Goal: Find specific page/section: Find specific page/section

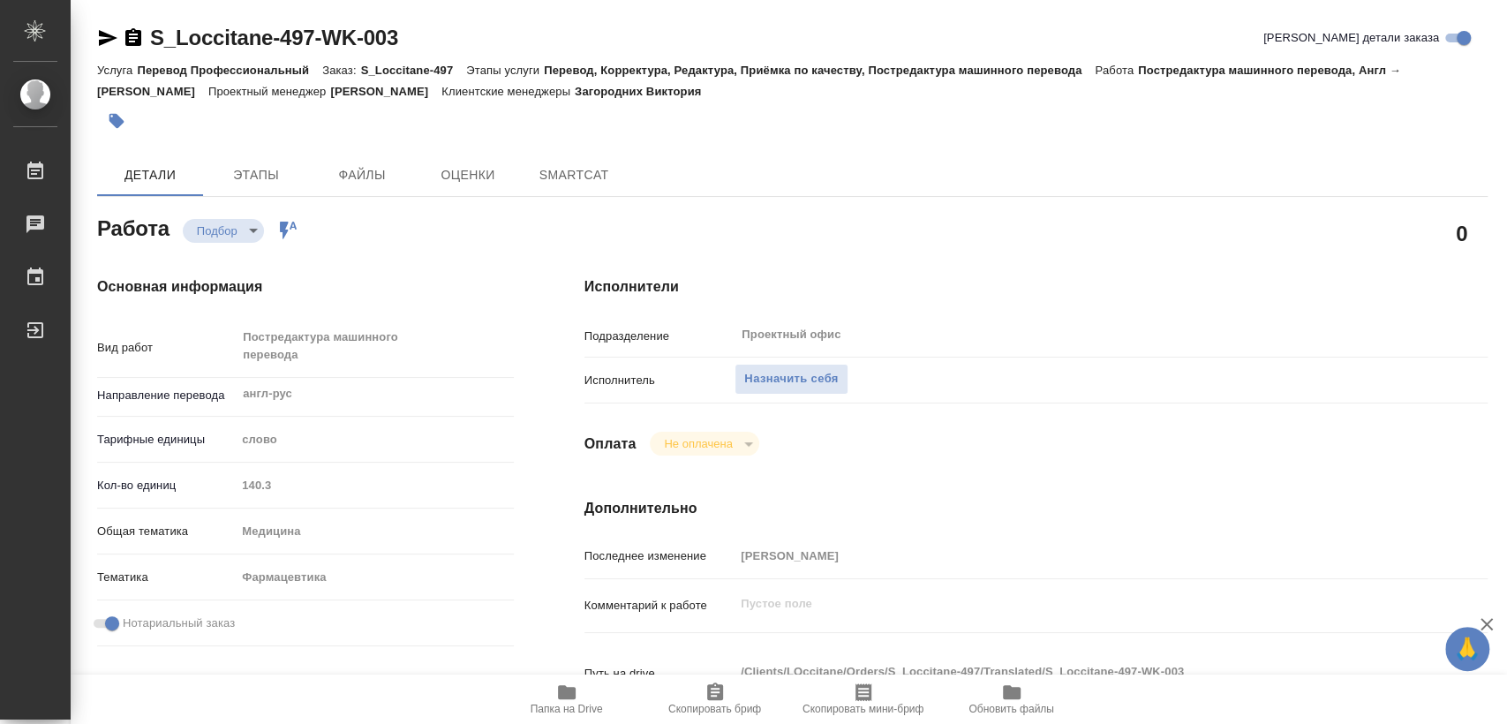
type textarea "x"
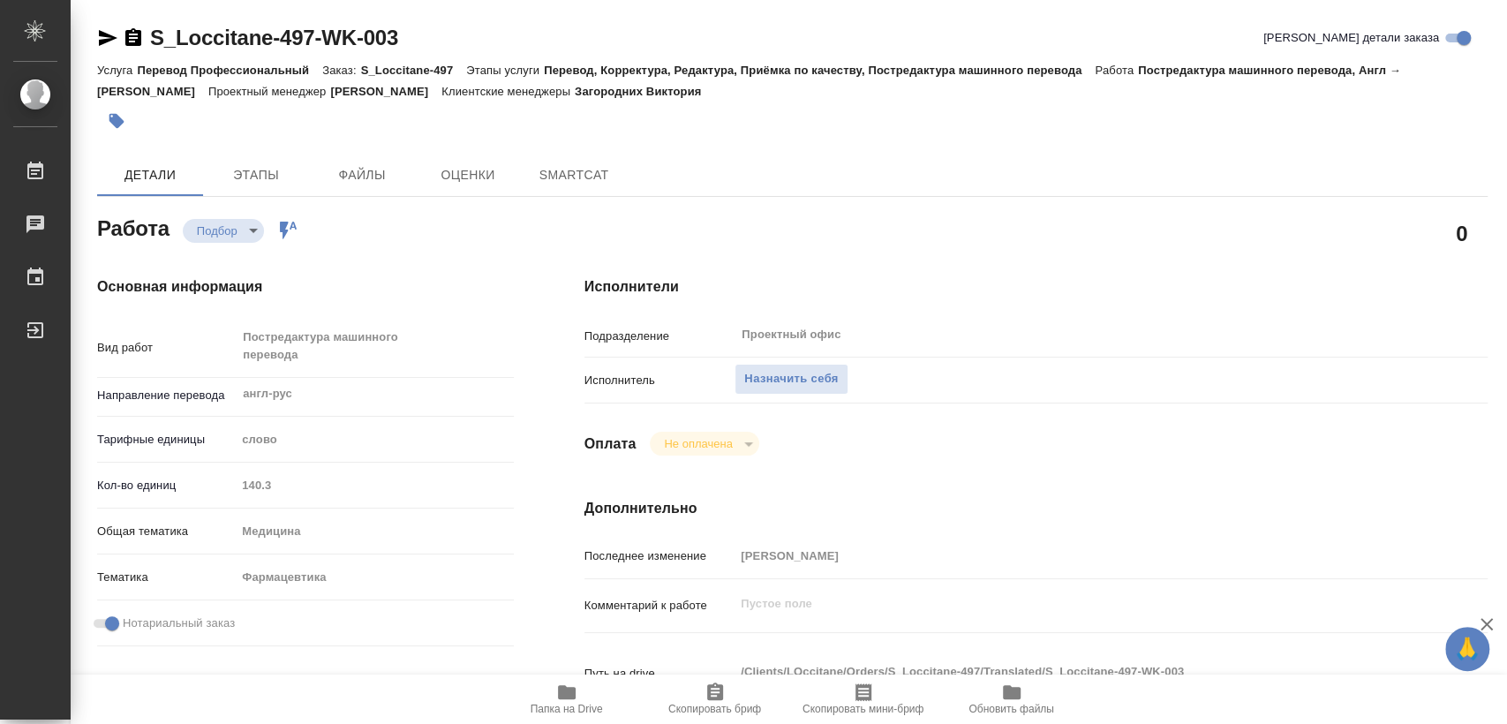
type textarea "x"
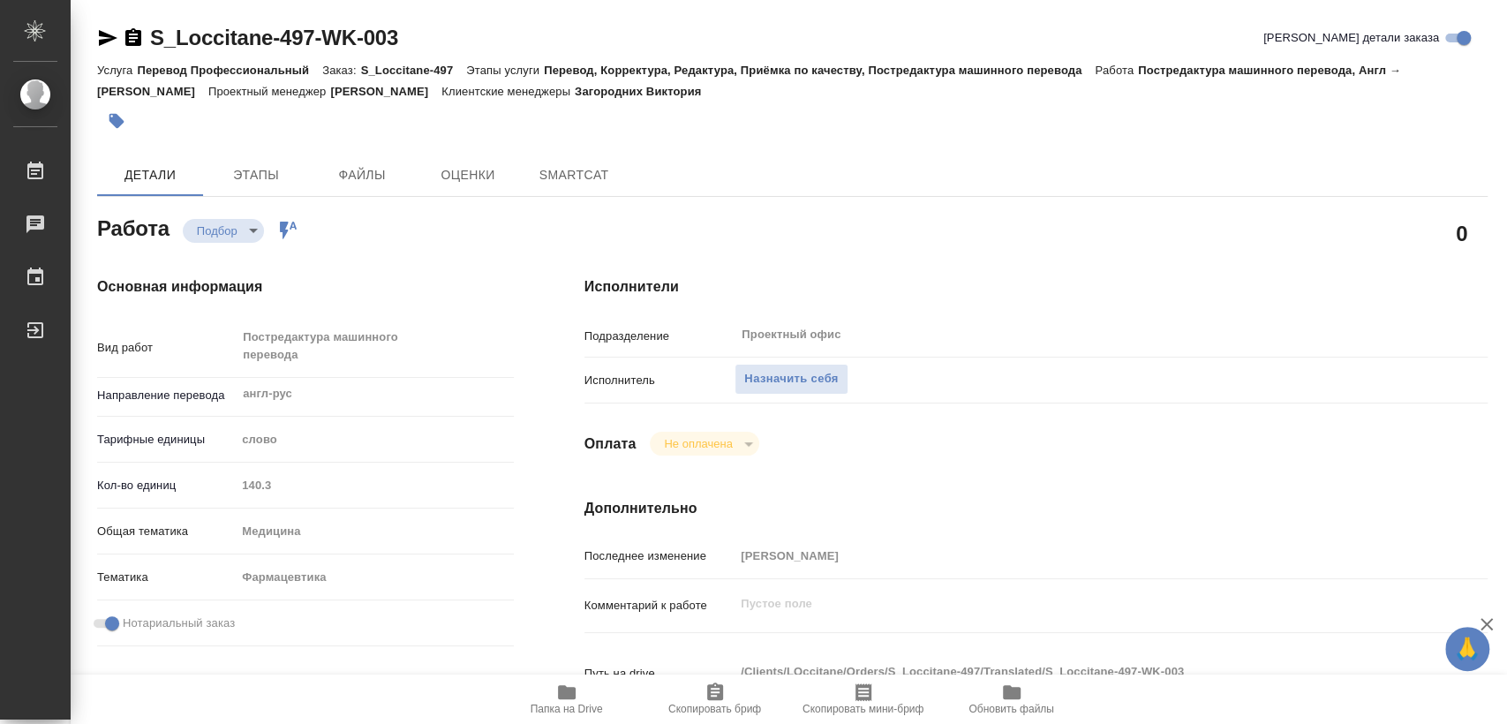
type textarea "x"
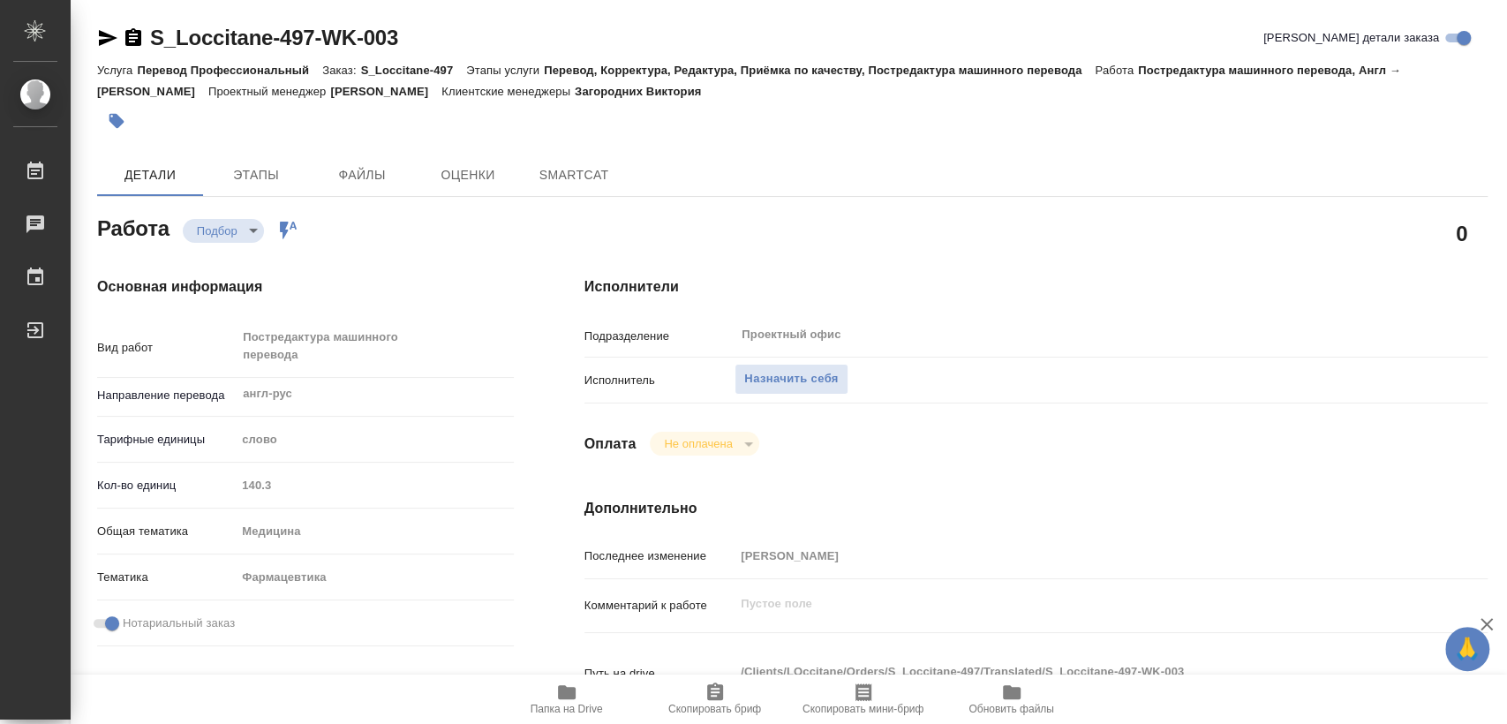
type textarea "x"
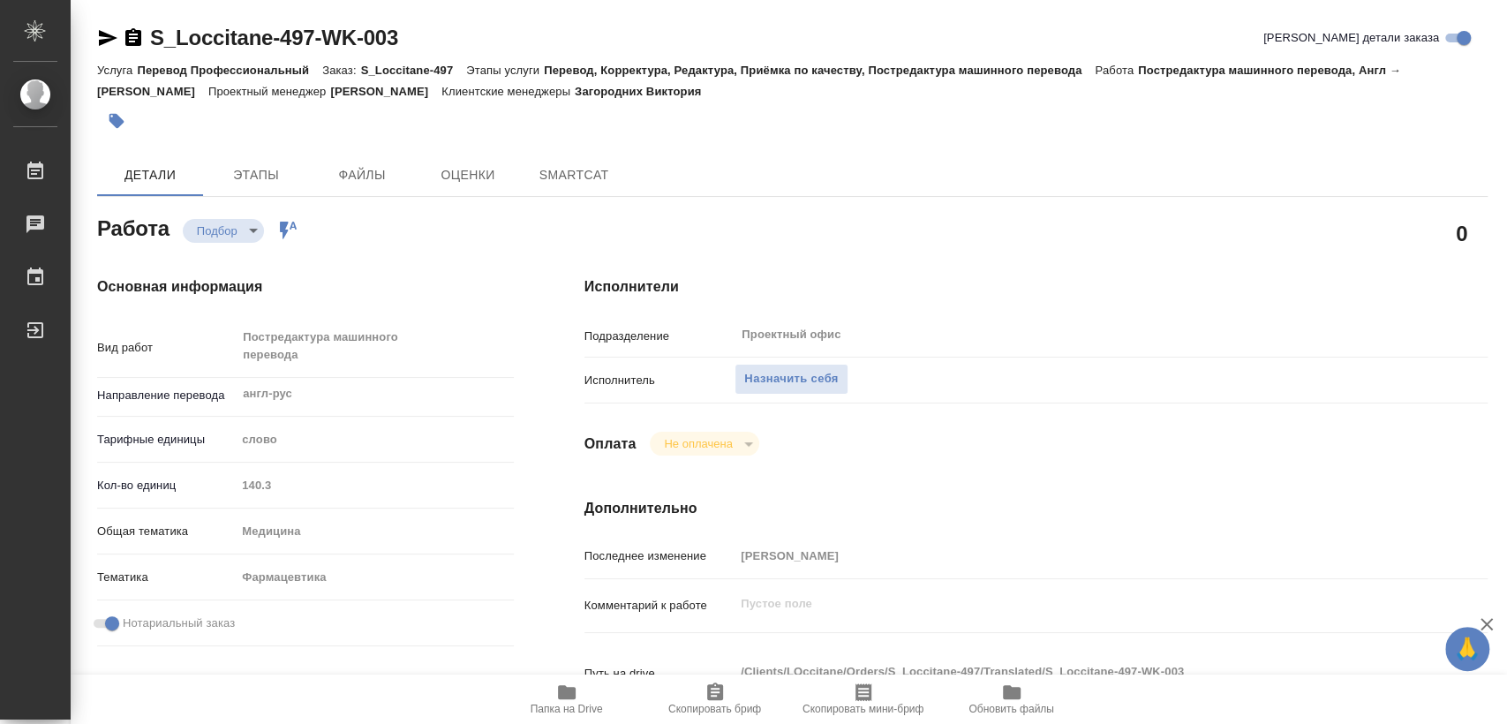
type textarea "x"
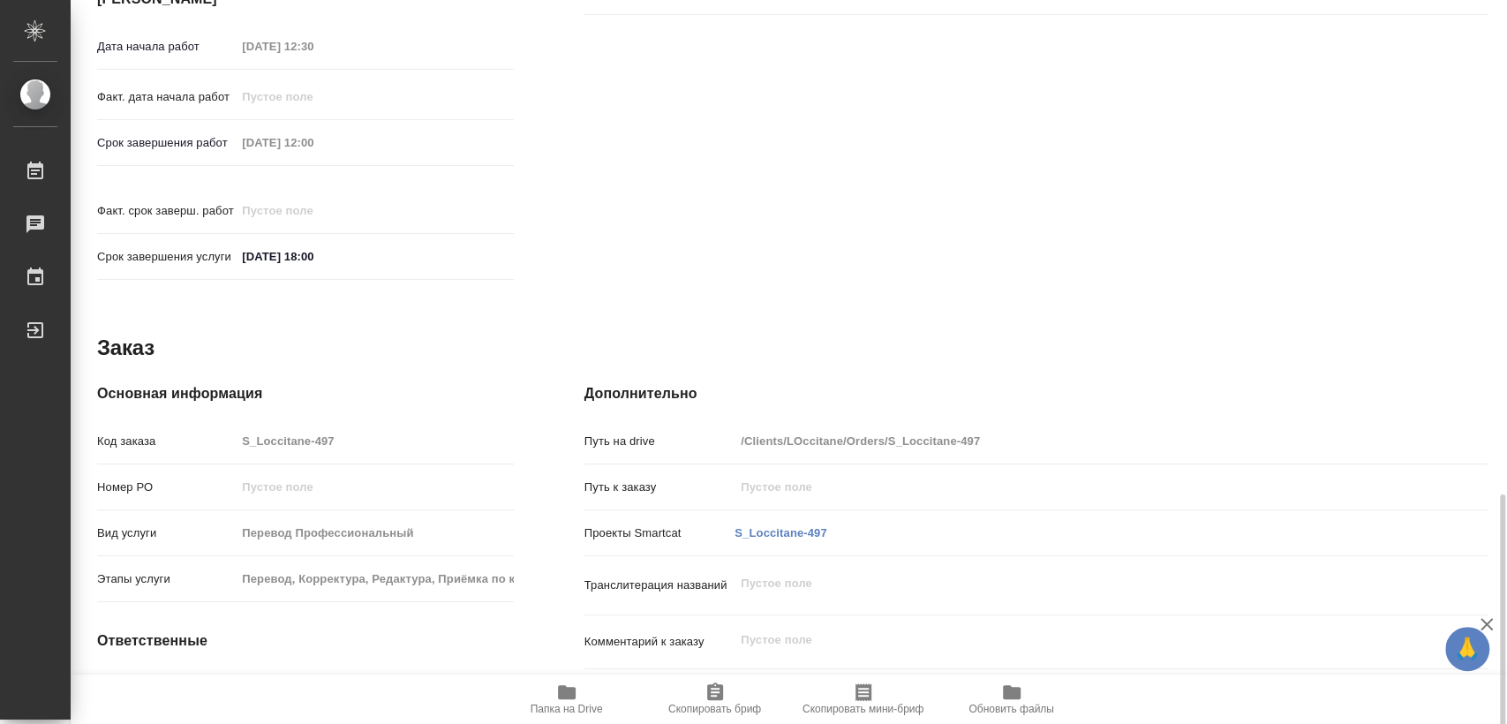
scroll to position [800, 0]
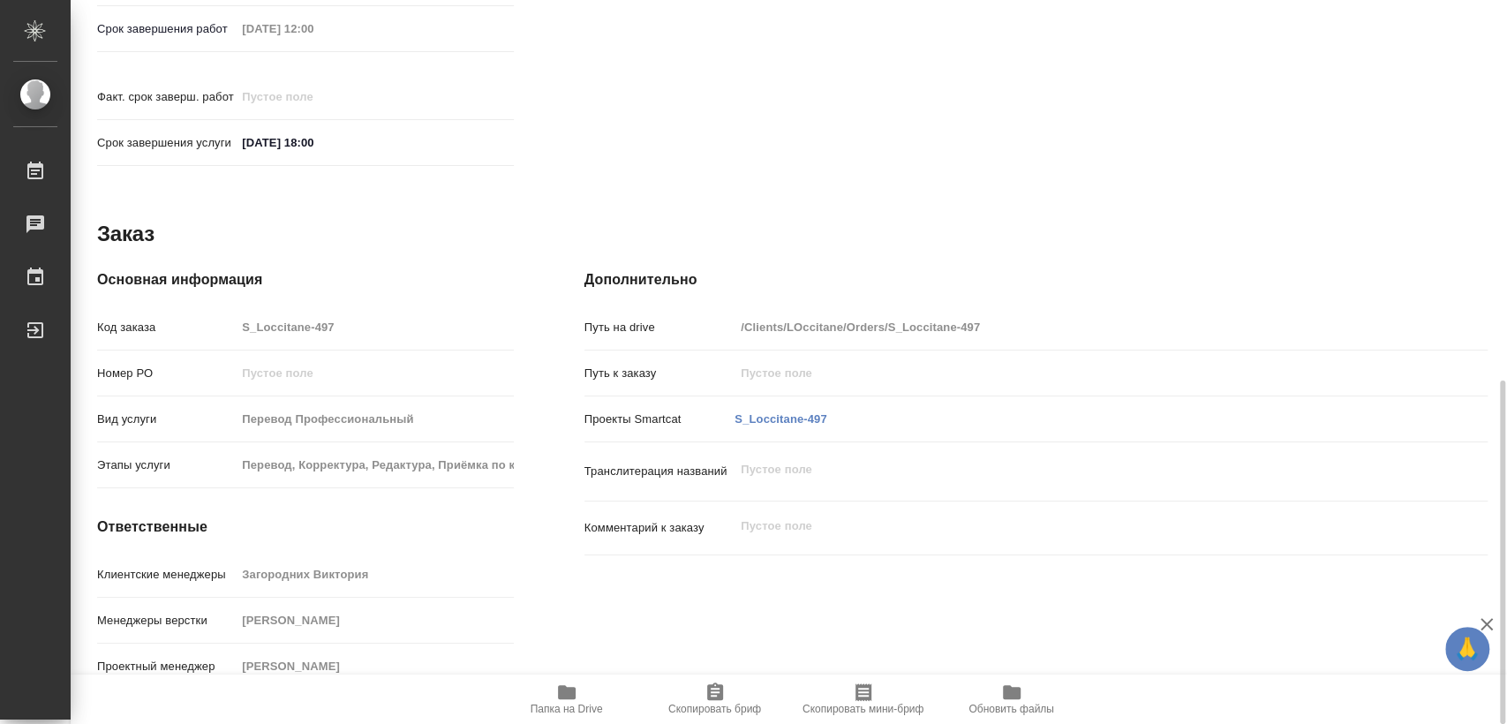
type textarea "x"
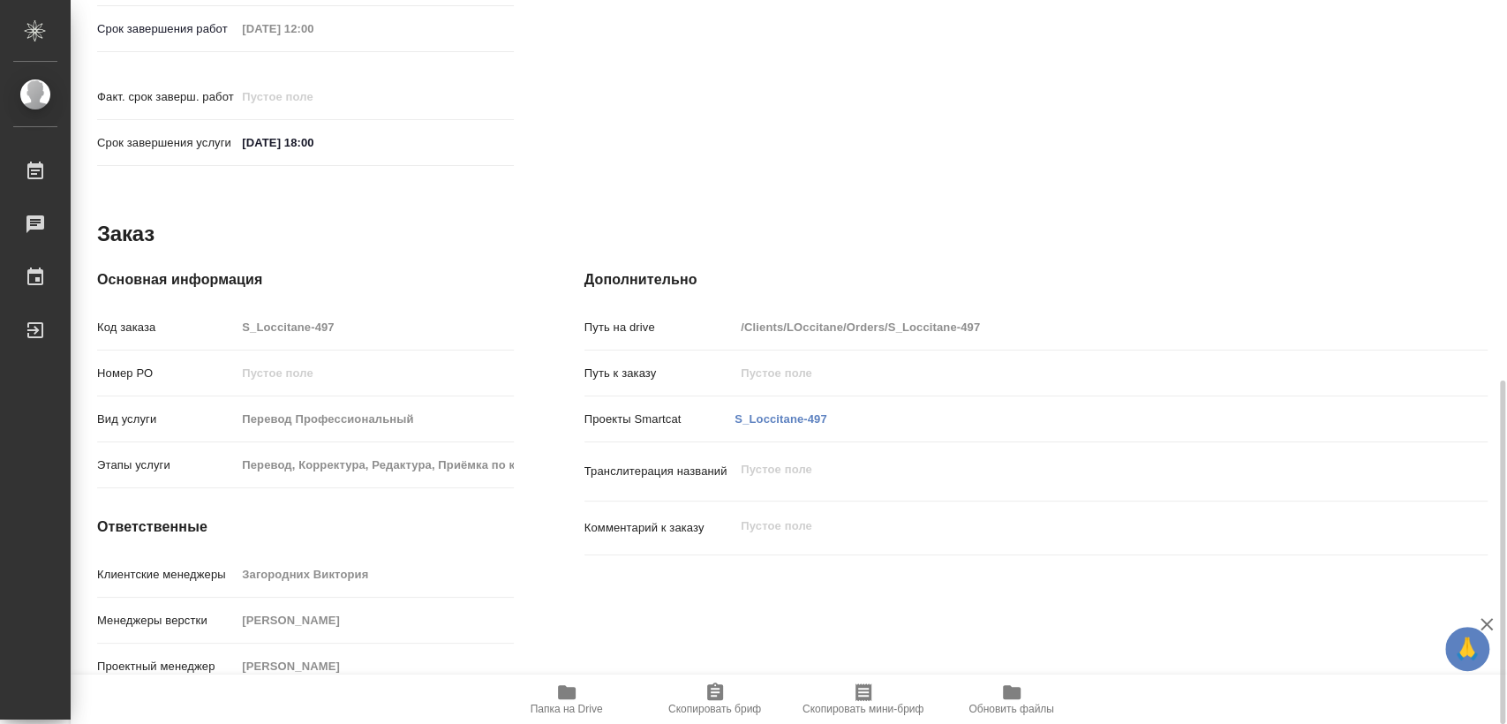
click at [586, 701] on span "Папка на Drive" at bounding box center [566, 699] width 127 height 34
type textarea "x"
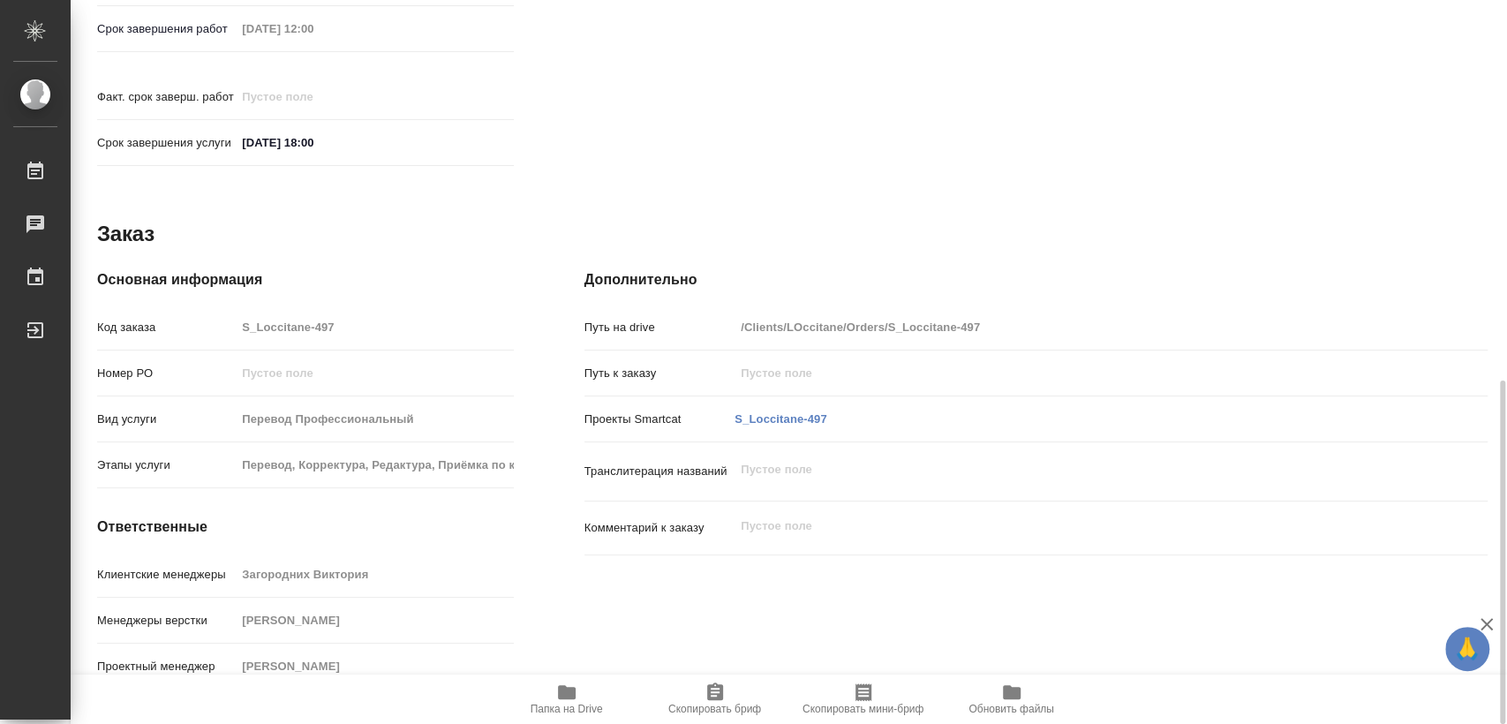
type textarea "x"
